Goal: Information Seeking & Learning: Learn about a topic

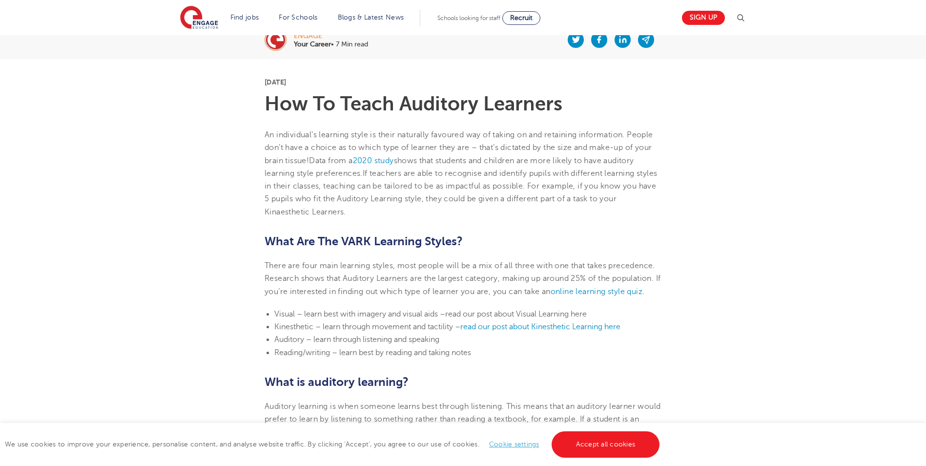
scroll to position [342, 0]
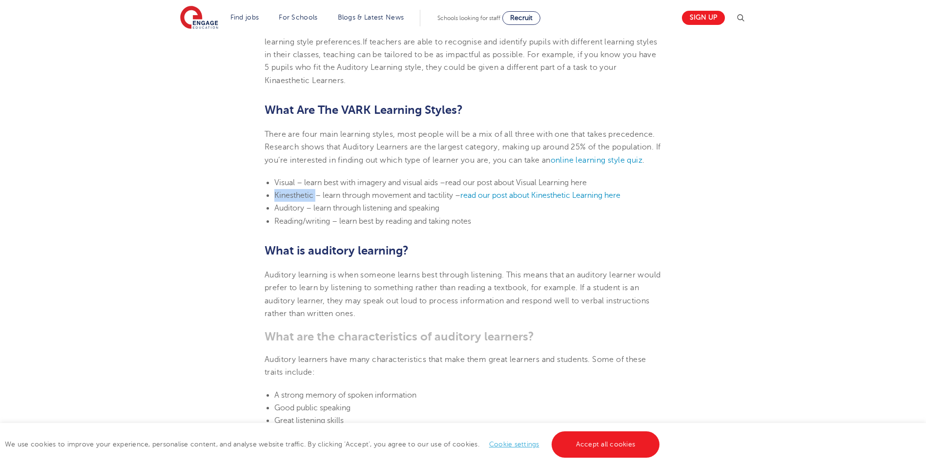
drag, startPoint x: 315, startPoint y: 195, endPoint x: 276, endPoint y: 194, distance: 39.1
click at [276, 194] on span "Kinesthetic – learn through movement and tactility –" at bounding box center [367, 195] width 186 height 9
drag, startPoint x: 276, startPoint y: 194, endPoint x: 283, endPoint y: 193, distance: 7.0
copy span "Kinesthetic"
drag, startPoint x: 147, startPoint y: 184, endPoint x: 186, endPoint y: 167, distance: 41.7
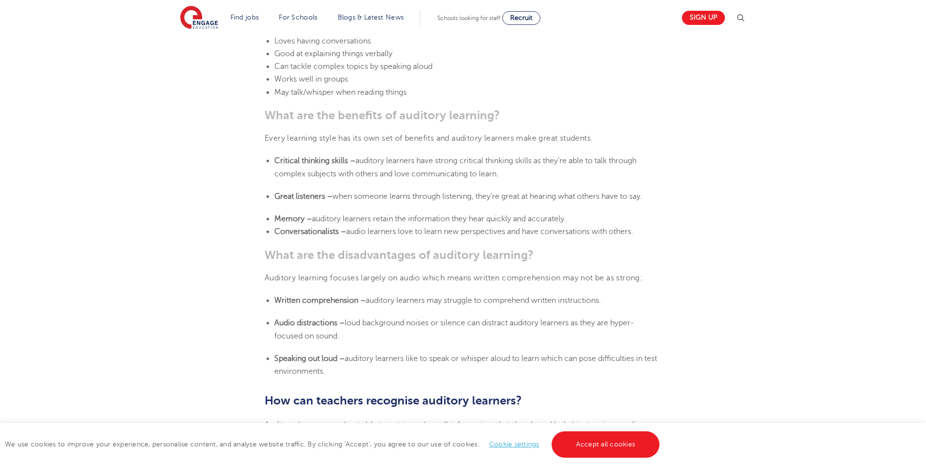
scroll to position [781, 0]
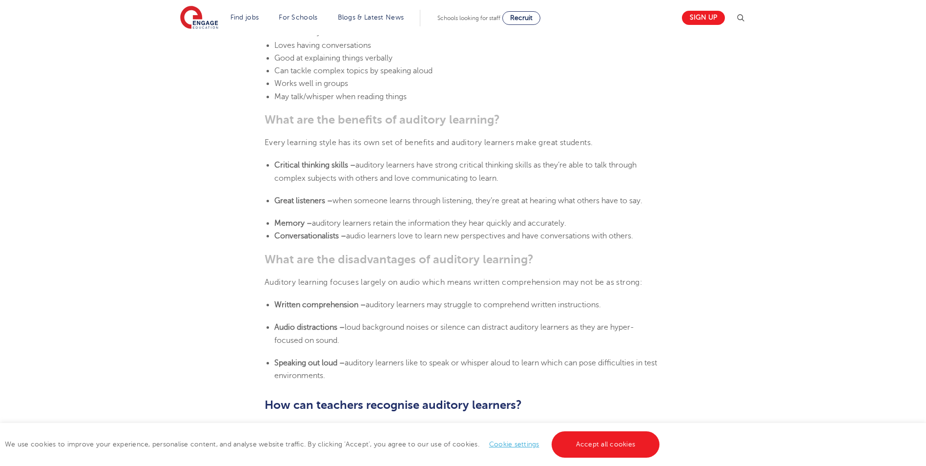
click at [306, 178] on span "auditory learners have strong critical thinking skills as they’re able to talk …" at bounding box center [455, 171] width 362 height 21
click at [290, 233] on b "Conversationalists –" at bounding box center [310, 235] width 72 height 9
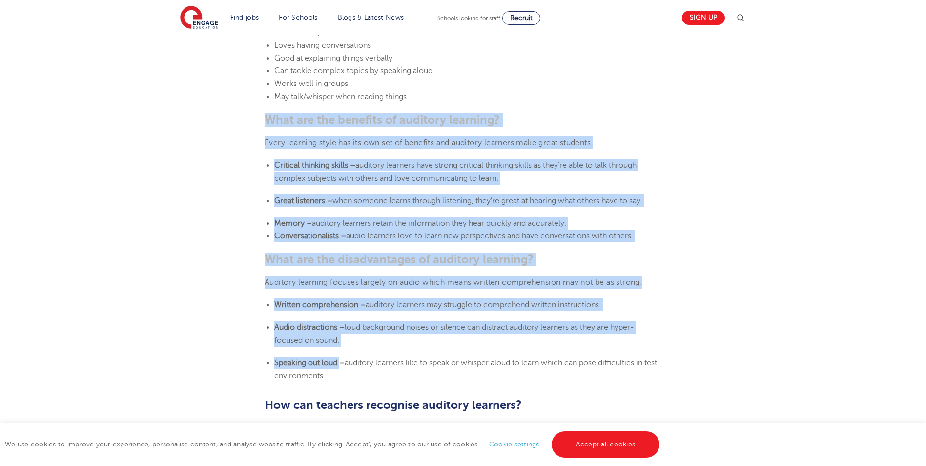
drag, startPoint x: 340, startPoint y: 362, endPoint x: 254, endPoint y: 122, distance: 255.3
drag, startPoint x: 254, startPoint y: 122, endPoint x: 302, endPoint y: 146, distance: 53.7
copy section "What are the benefits of auditory learning? Every learning style has its own se…"
